Goal: Obtain resource: Download file/media

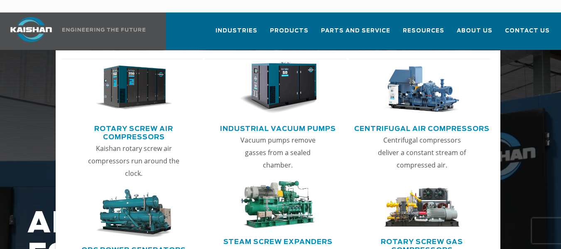
click at [125, 82] on img "Main menu" at bounding box center [133, 88] width 77 height 52
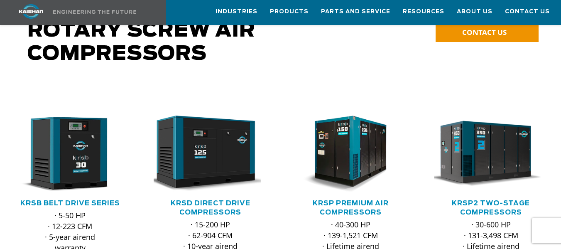
scroll to position [72, 0]
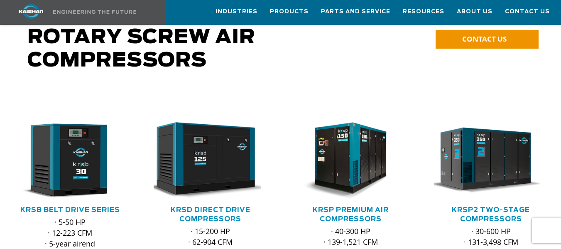
click at [368, 154] on img at bounding box center [345, 160] width 114 height 77
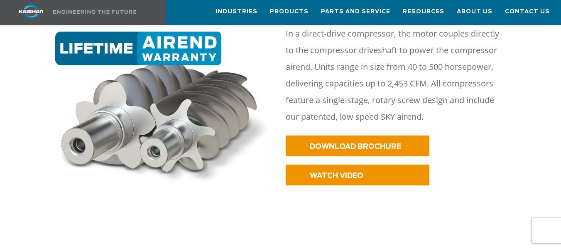
scroll to position [392, 0]
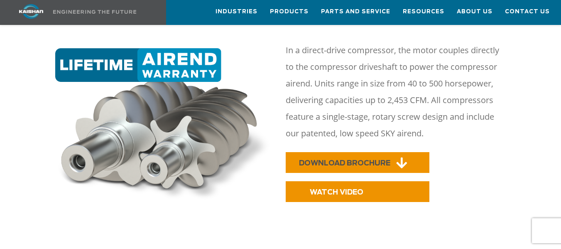
click at [364, 152] on link "DOWNLOAD BROCHURE" at bounding box center [358, 162] width 144 height 21
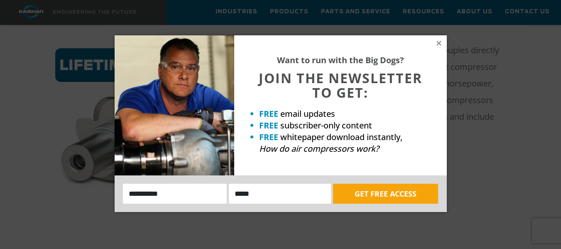
click at [438, 43] on icon at bounding box center [438, 43] width 5 height 5
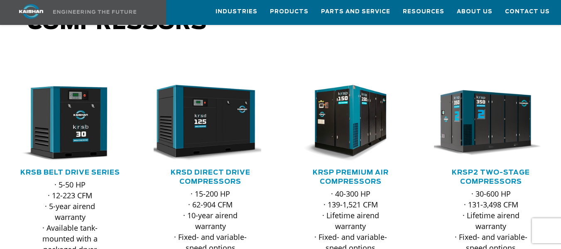
scroll to position [72, 0]
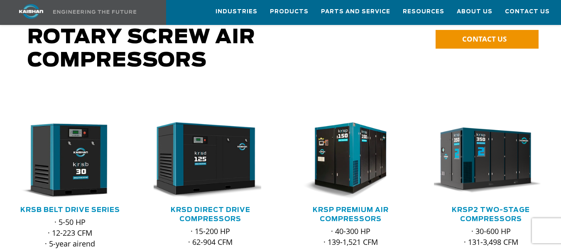
click at [462, 139] on img at bounding box center [485, 160] width 114 height 77
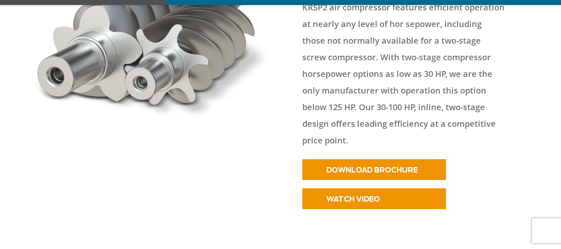
scroll to position [1384, 0]
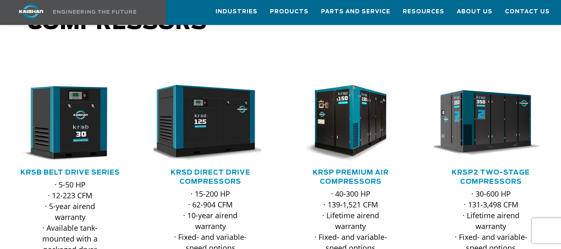
scroll to position [72, 0]
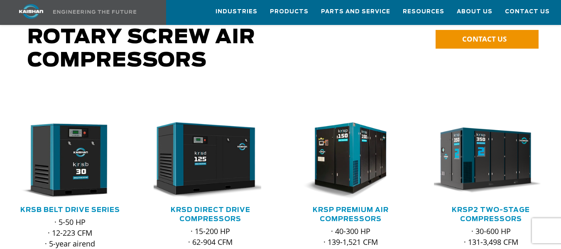
click at [482, 166] on img at bounding box center [485, 160] width 114 height 77
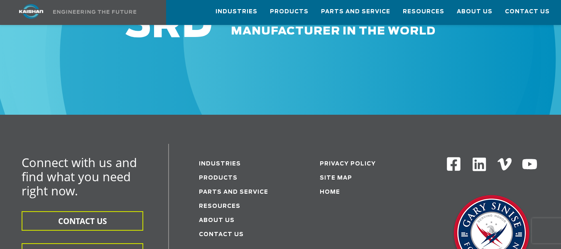
scroll to position [1384, 0]
